Goal: Task Accomplishment & Management: Complete application form

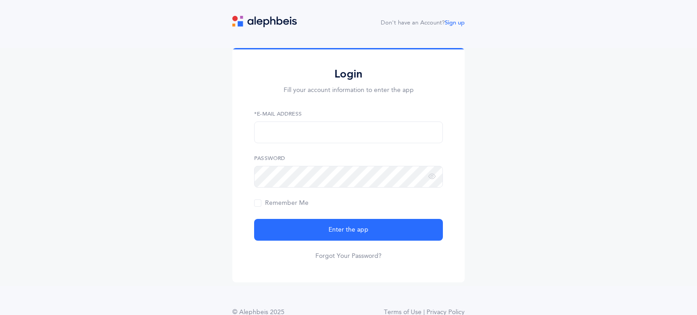
click at [327, 143] on form "*E-Mail Address Password Remember Me Enter the app Forgot Your Password?" at bounding box center [348, 185] width 189 height 151
click at [311, 139] on input "text" at bounding box center [348, 133] width 189 height 22
type input "[EMAIL_ADDRESS][DOMAIN_NAME]"
click at [254, 219] on button "Enter the app" at bounding box center [348, 230] width 189 height 22
click at [455, 24] on link "Sign up" at bounding box center [455, 23] width 20 height 6
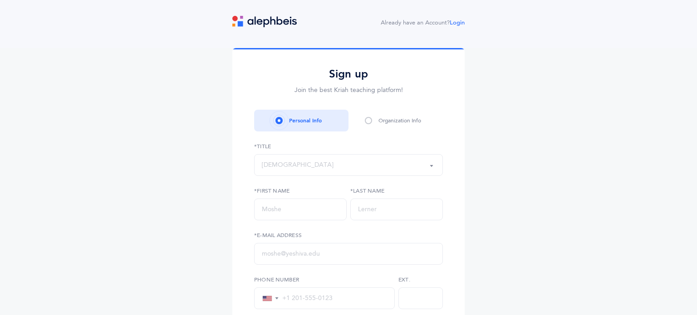
click at [309, 164] on div "[DEMOGRAPHIC_DATA]" at bounding box center [348, 165] width 173 height 15
click at [293, 268] on link "Mrs." at bounding box center [348, 265] width 173 height 18
select select "4"
click at [298, 217] on input "text" at bounding box center [300, 210] width 93 height 22
type input "Talia"
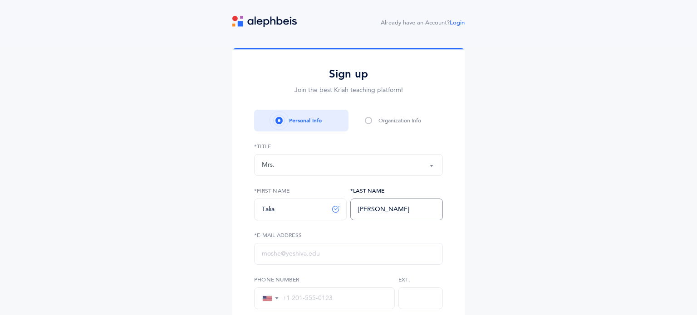
type input "[PERSON_NAME]"
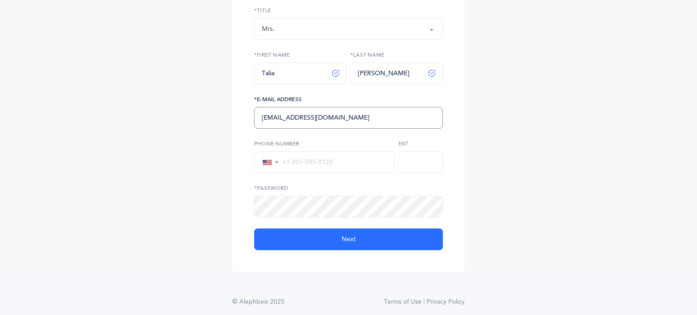
scroll to position [146, 0]
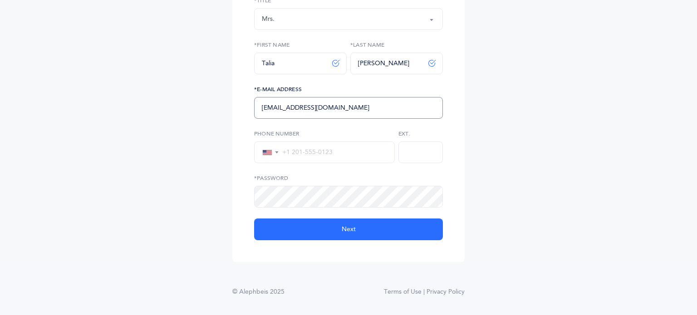
type input "[EMAIL_ADDRESS][DOMAIN_NAME]"
click at [320, 154] on input "tel" at bounding box center [333, 152] width 108 height 8
type input "[PHONE_NUMBER]"
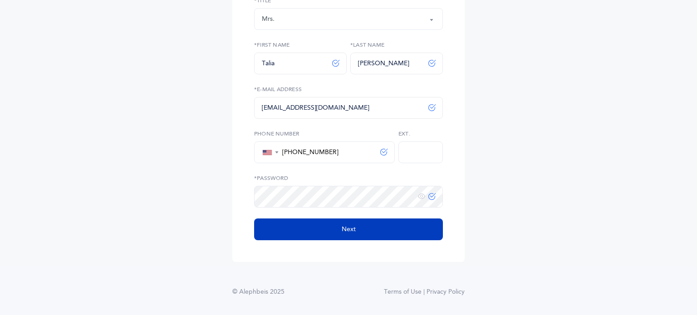
click at [354, 238] on button "Next" at bounding box center [348, 230] width 189 height 22
select select
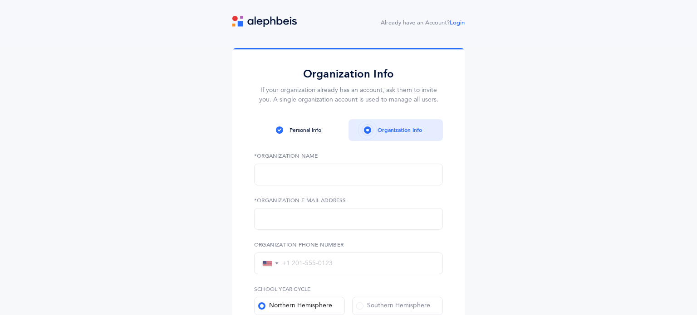
scroll to position [2, 0]
